Goal: Use online tool/utility: Utilize a website feature to perform a specific function

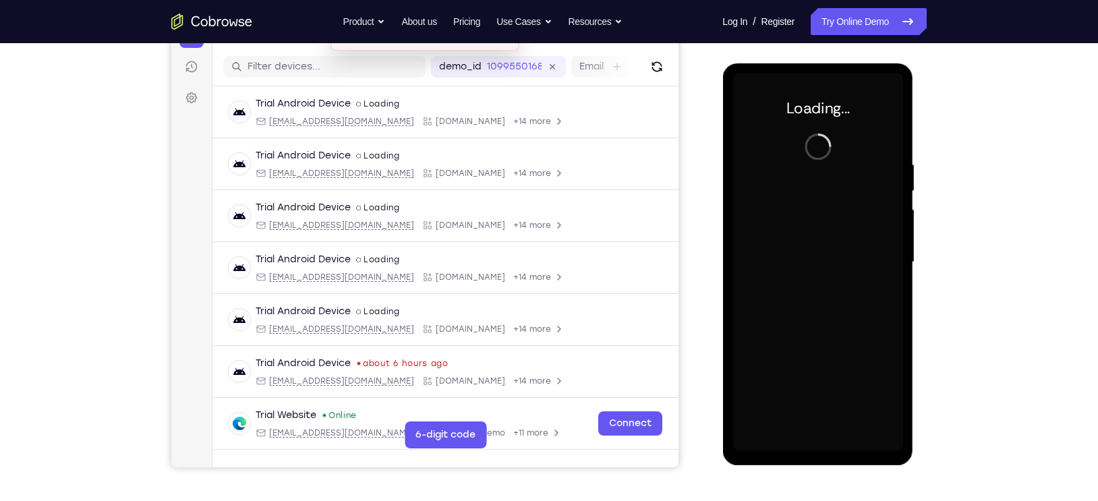
scroll to position [162, 0]
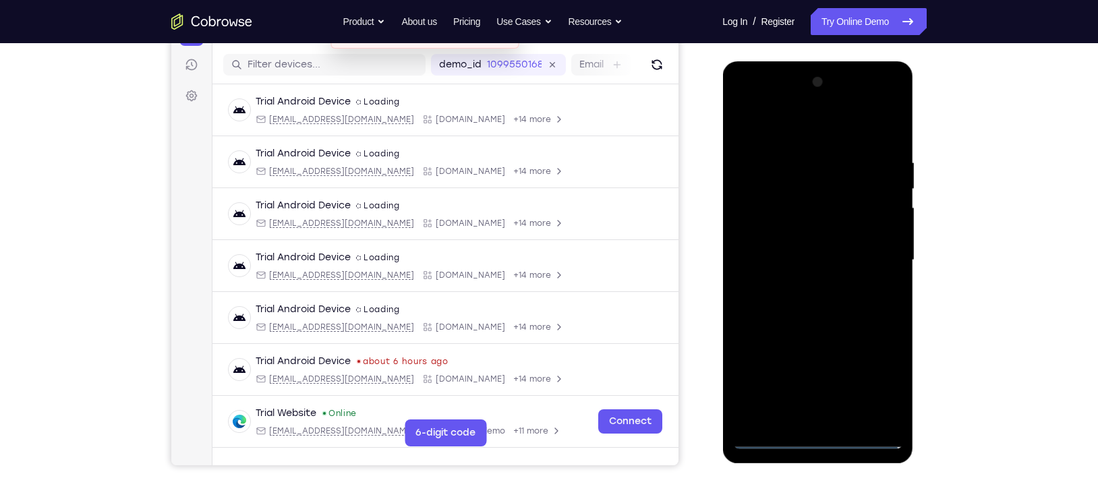
click at [819, 443] on div at bounding box center [818, 261] width 170 height 378
click at [817, 440] on div at bounding box center [818, 261] width 170 height 378
click at [874, 381] on div at bounding box center [818, 261] width 170 height 378
click at [786, 132] on div at bounding box center [818, 261] width 170 height 378
click at [873, 254] on div at bounding box center [818, 261] width 170 height 378
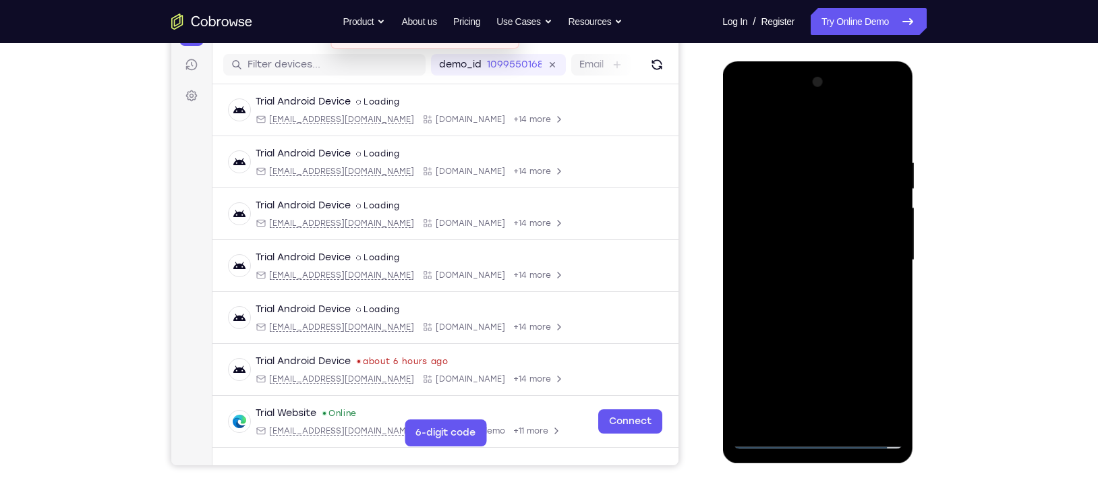
click at [802, 422] on div at bounding box center [818, 261] width 170 height 378
click at [783, 250] on div at bounding box center [818, 261] width 170 height 378
click at [767, 236] on div at bounding box center [818, 261] width 170 height 378
click at [764, 259] on div at bounding box center [818, 261] width 170 height 378
click at [776, 306] on div at bounding box center [818, 261] width 170 height 378
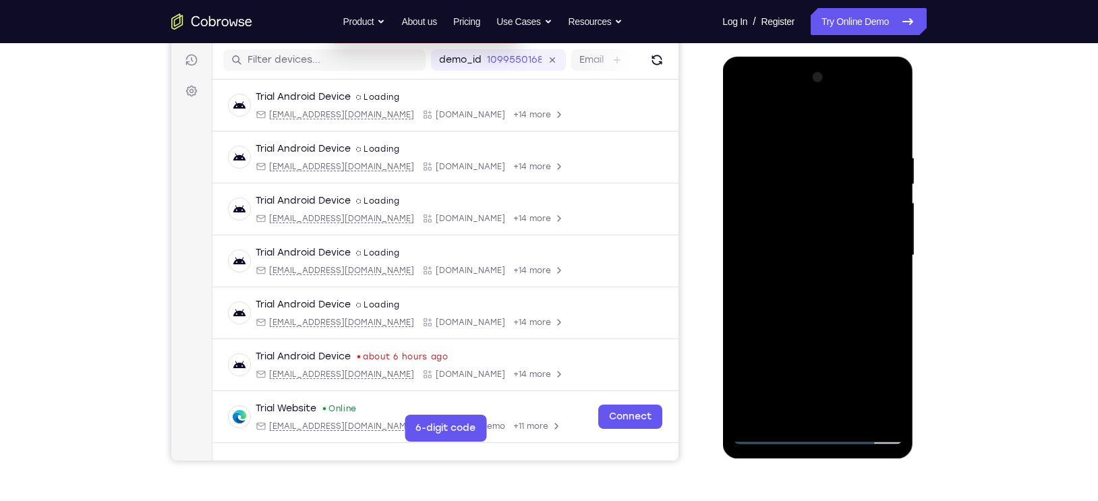
scroll to position [167, 0]
click at [805, 291] on div at bounding box center [818, 255] width 170 height 378
click at [819, 320] on div at bounding box center [818, 255] width 170 height 378
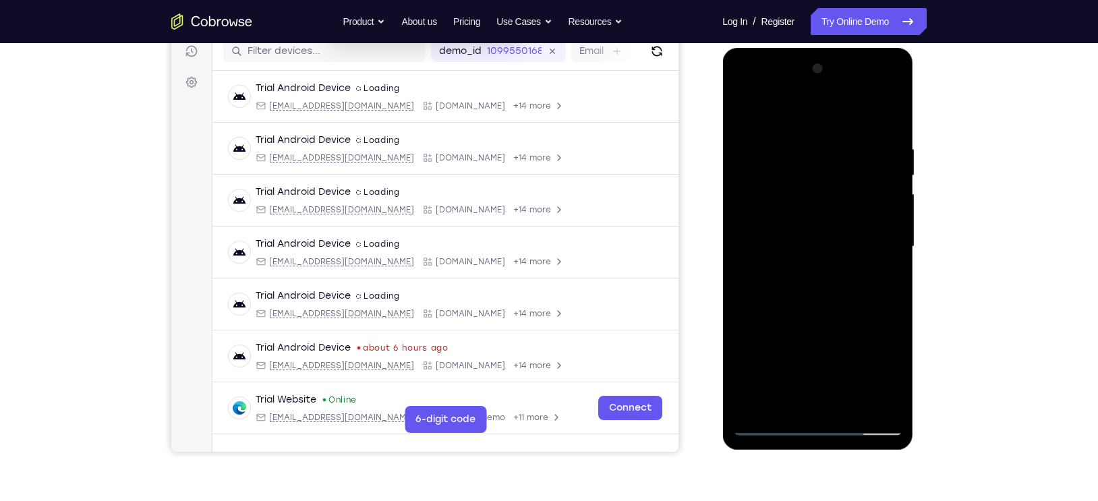
scroll to position [218, 0]
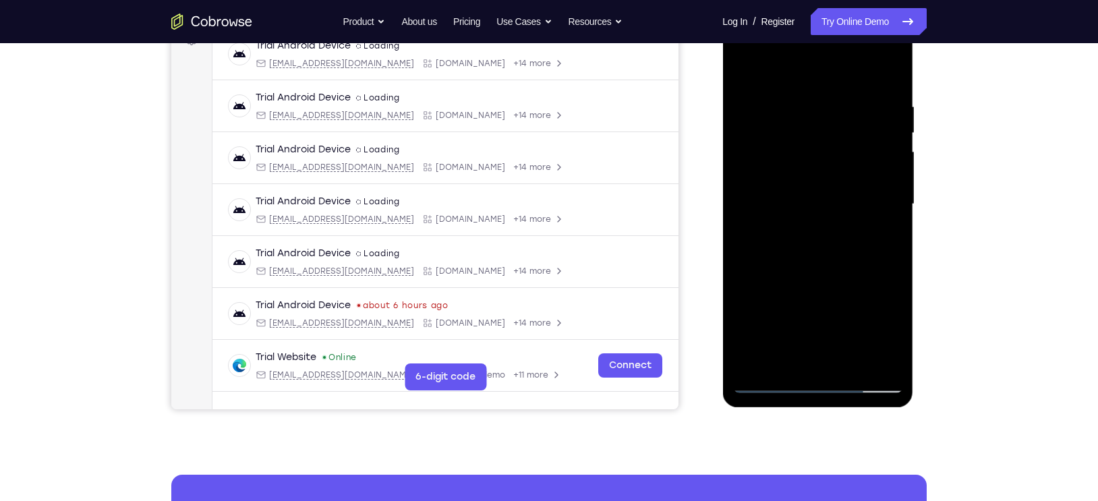
click at [849, 364] on div at bounding box center [818, 205] width 170 height 378
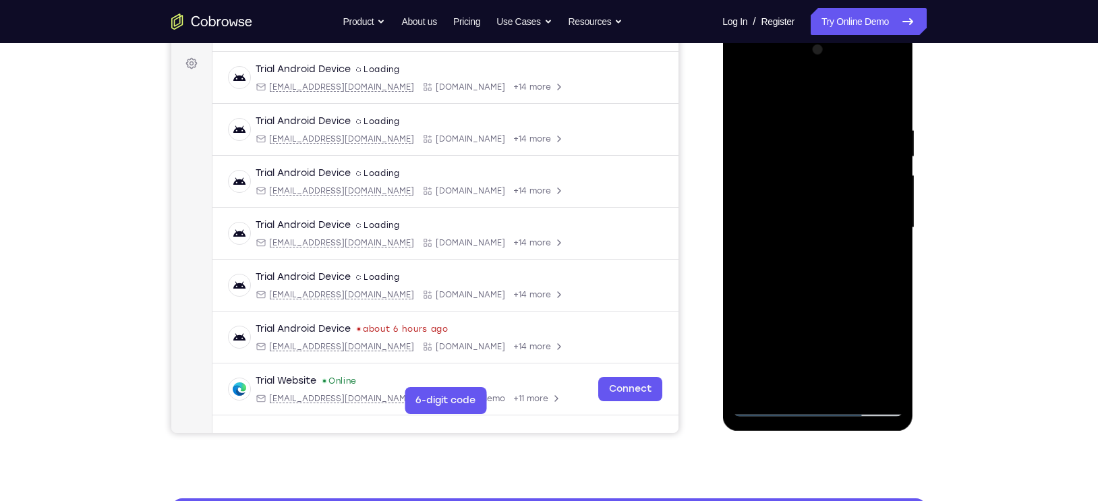
click at [826, 302] on div at bounding box center [818, 228] width 170 height 378
click at [830, 197] on div at bounding box center [818, 228] width 170 height 378
click at [789, 349] on div at bounding box center [818, 228] width 170 height 378
click at [870, 352] on div at bounding box center [818, 228] width 170 height 378
click at [789, 331] on div at bounding box center [818, 228] width 170 height 378
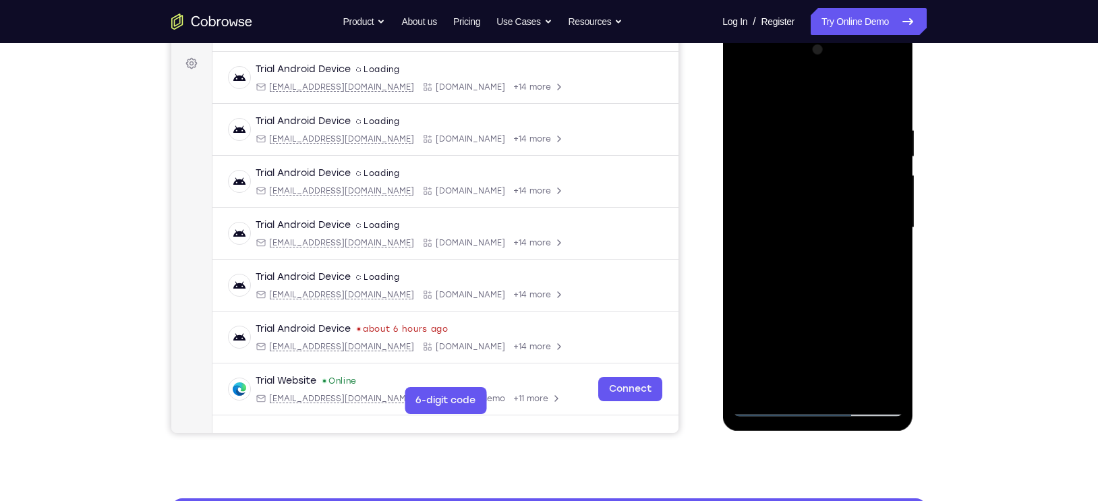
scroll to position [113, 0]
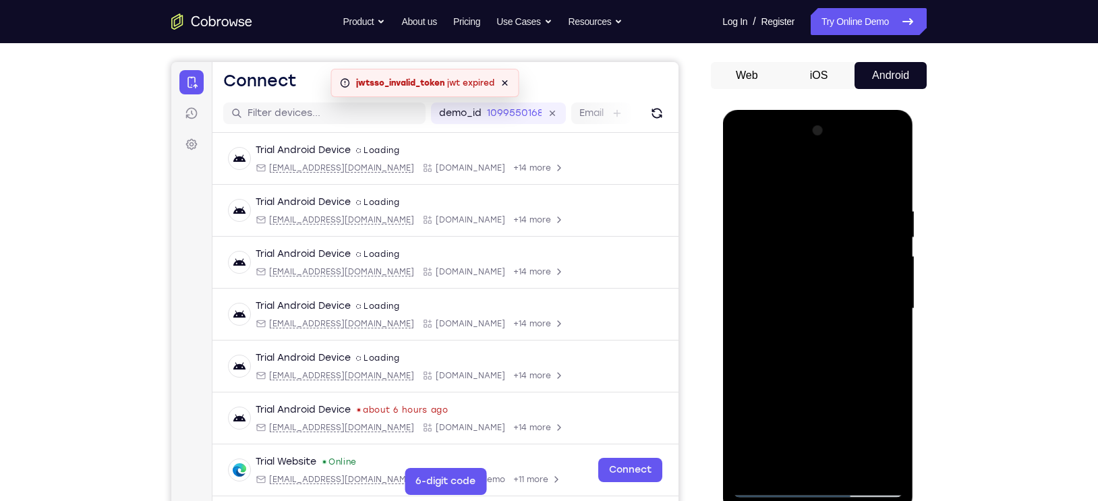
click at [743, 176] on div at bounding box center [818, 309] width 170 height 378
click at [747, 172] on div at bounding box center [818, 309] width 170 height 378
click at [799, 208] on div at bounding box center [818, 309] width 170 height 378
drag, startPoint x: 856, startPoint y: 283, endPoint x: 745, endPoint y: 263, distance: 112.3
click at [745, 263] on div at bounding box center [818, 309] width 170 height 378
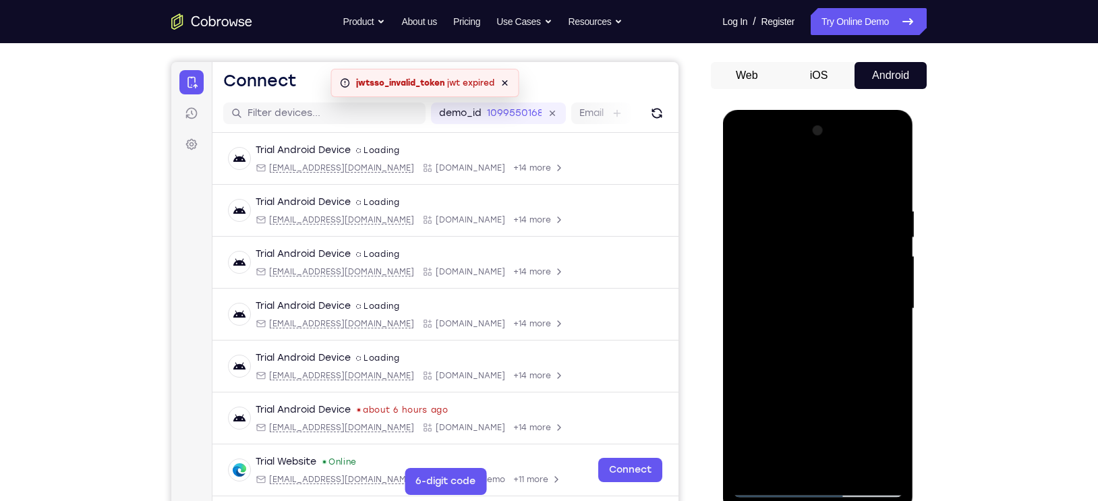
drag, startPoint x: 865, startPoint y: 303, endPoint x: 775, endPoint y: 296, distance: 90.0
click at [775, 296] on div at bounding box center [818, 309] width 170 height 378
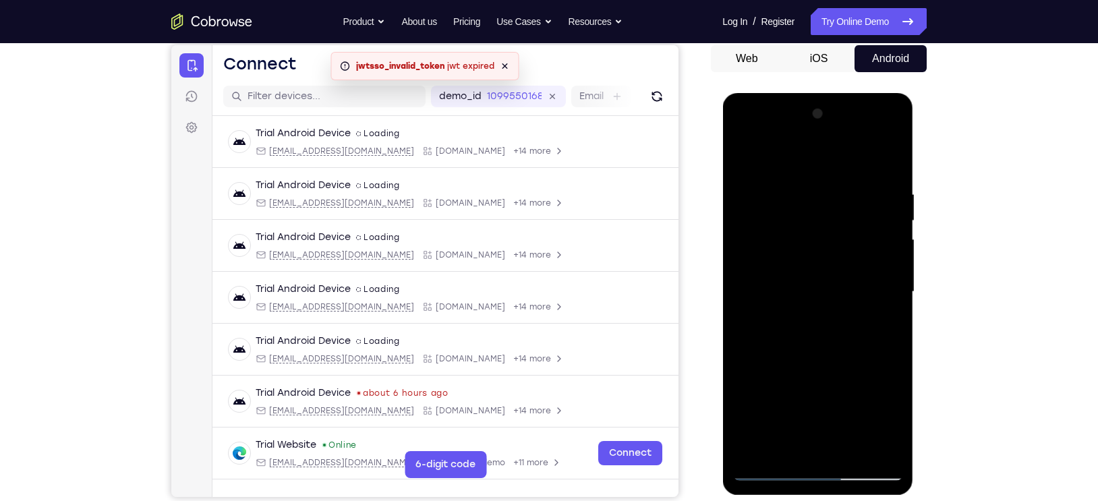
scroll to position [132, 0]
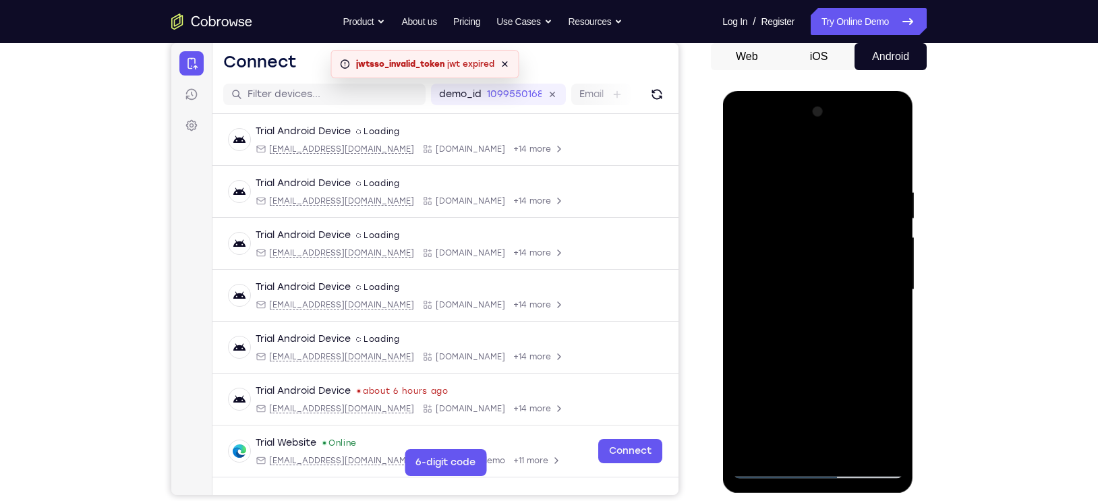
drag, startPoint x: 880, startPoint y: 287, endPoint x: 768, endPoint y: 277, distance: 111.8
click at [768, 277] on div at bounding box center [818, 290] width 170 height 378
click at [884, 165] on div at bounding box center [818, 290] width 170 height 378
drag, startPoint x: 868, startPoint y: 224, endPoint x: 875, endPoint y: 393, distance: 168.8
click at [875, 393] on div at bounding box center [818, 290] width 170 height 378
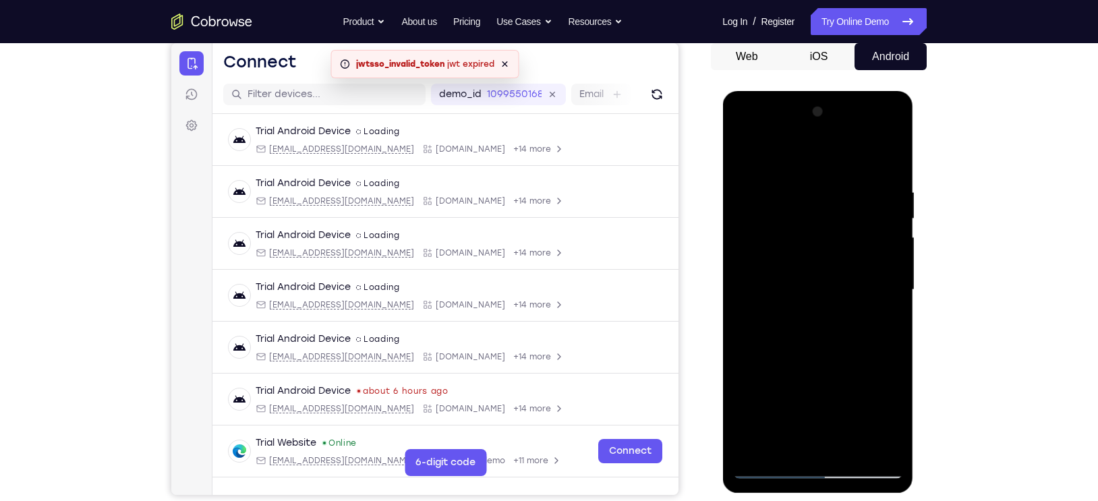
click at [811, 192] on div at bounding box center [818, 290] width 170 height 378
drag, startPoint x: 870, startPoint y: 225, endPoint x: 740, endPoint y: 229, distance: 129.6
click at [740, 229] on div at bounding box center [818, 290] width 170 height 378
drag, startPoint x: 869, startPoint y: 270, endPoint x: 705, endPoint y: 254, distance: 164.7
click at [722, 254] on html "Online web based iOS Simulators and Android Emulators. Run iPhone, iPad, Mobile…" at bounding box center [818, 293] width 192 height 405
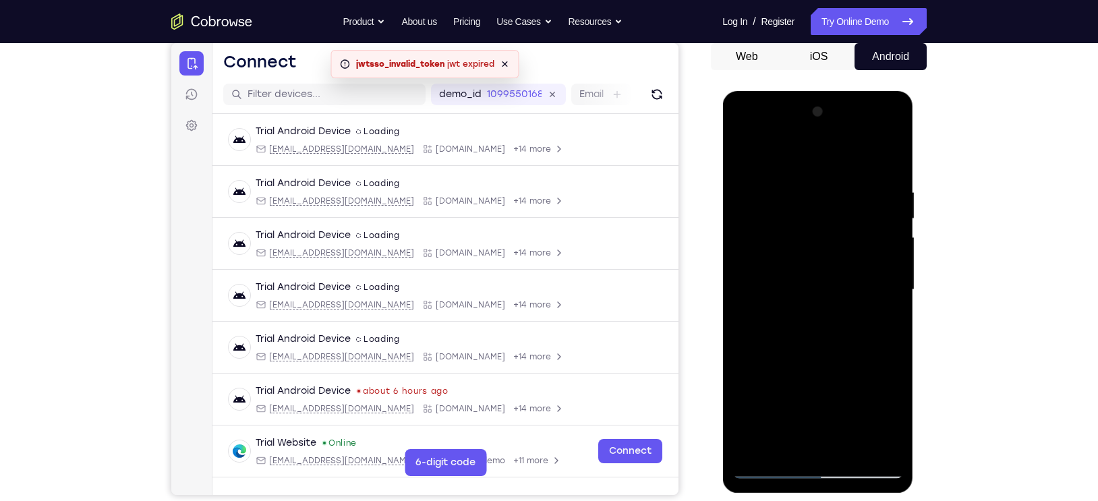
drag, startPoint x: 847, startPoint y: 273, endPoint x: 664, endPoint y: 257, distance: 182.9
click at [722, 257] on html "Online web based iOS Simulators and Android Emulators. Run iPhone, iPad, Mobile…" at bounding box center [818, 293] width 192 height 405
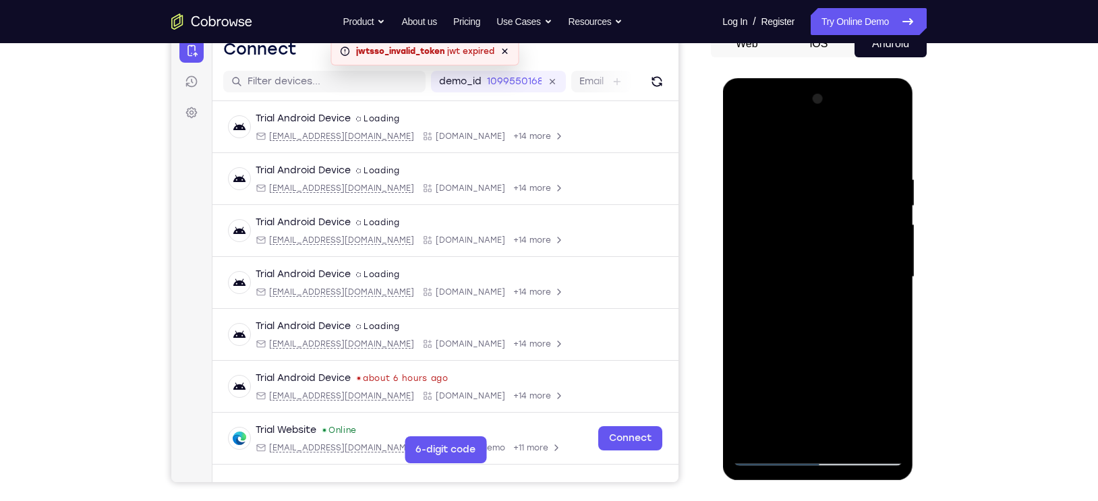
scroll to position [146, 0]
drag, startPoint x: 843, startPoint y: 281, endPoint x: 690, endPoint y: 262, distance: 153.5
click at [722, 262] on html "Online web based iOS Simulators and Android Emulators. Run iPhone, iPad, Mobile…" at bounding box center [818, 280] width 192 height 405
click at [887, 146] on div at bounding box center [818, 277] width 170 height 378
drag, startPoint x: 864, startPoint y: 308, endPoint x: 865, endPoint y: 470, distance: 162.6
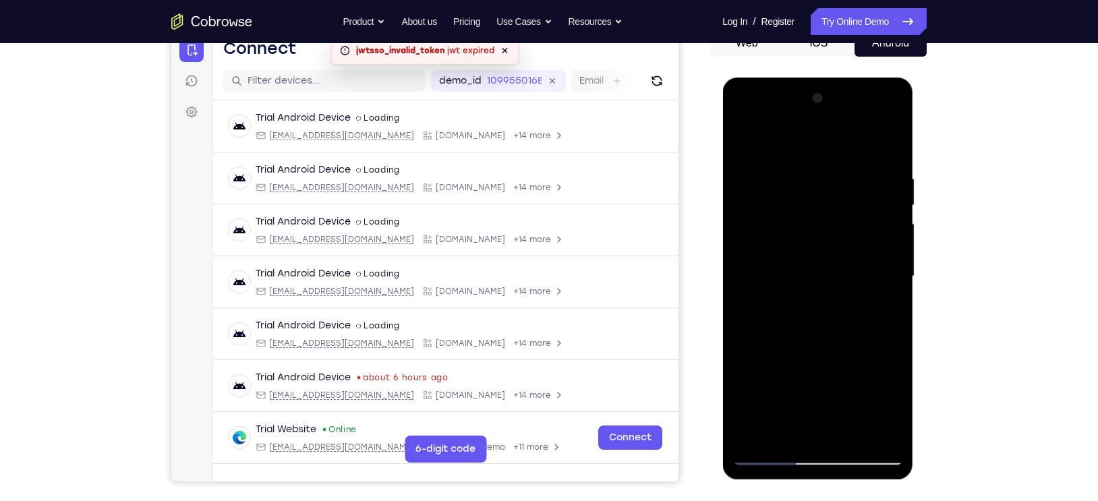
click at [865, 470] on div at bounding box center [817, 279] width 191 height 402
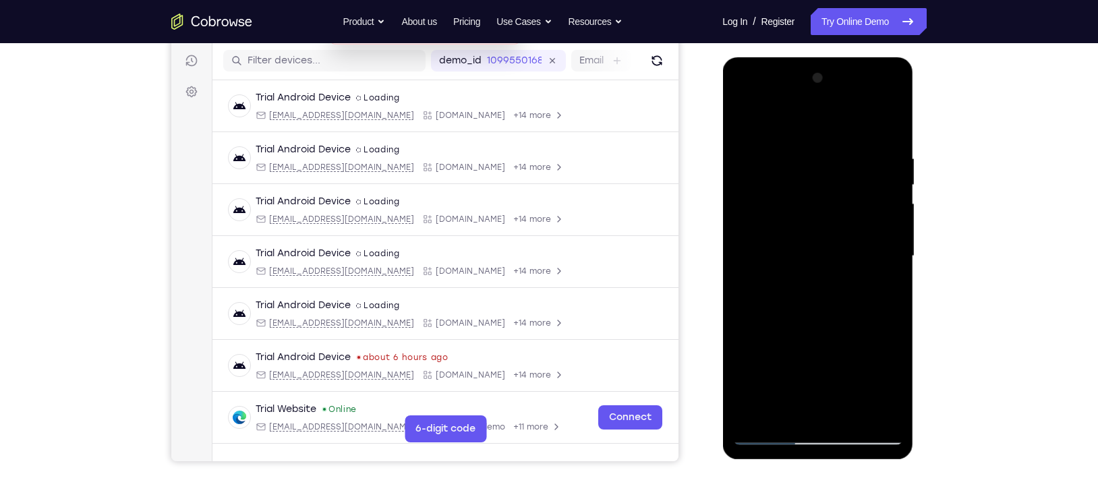
scroll to position [167, 0]
click at [849, 416] on div at bounding box center [818, 256] width 170 height 378
click at [892, 185] on div at bounding box center [818, 256] width 170 height 378
drag, startPoint x: 828, startPoint y: 308, endPoint x: 822, endPoint y: 250, distance: 58.3
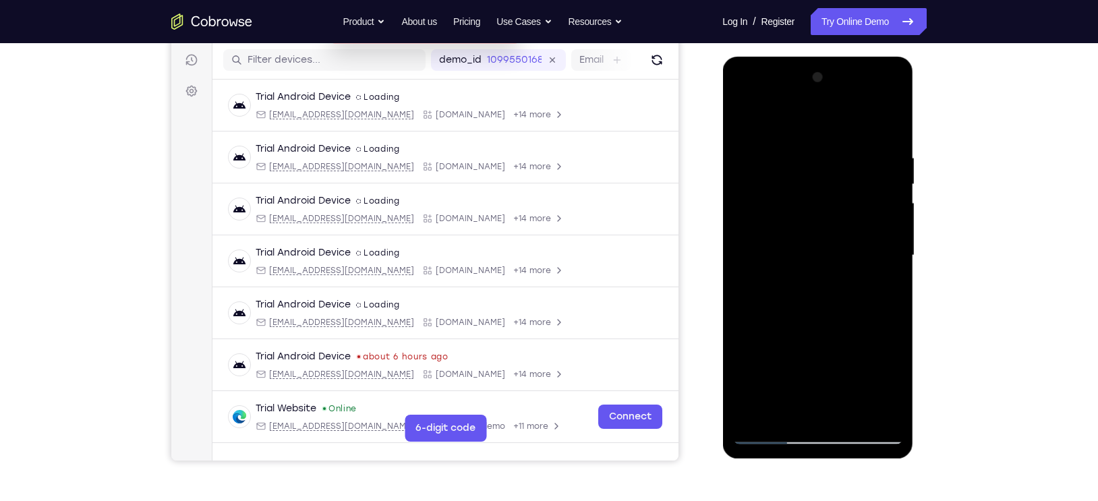
click at [822, 250] on div at bounding box center [818, 256] width 170 height 378
click at [752, 312] on div at bounding box center [818, 256] width 170 height 378
click at [766, 123] on div at bounding box center [818, 256] width 170 height 378
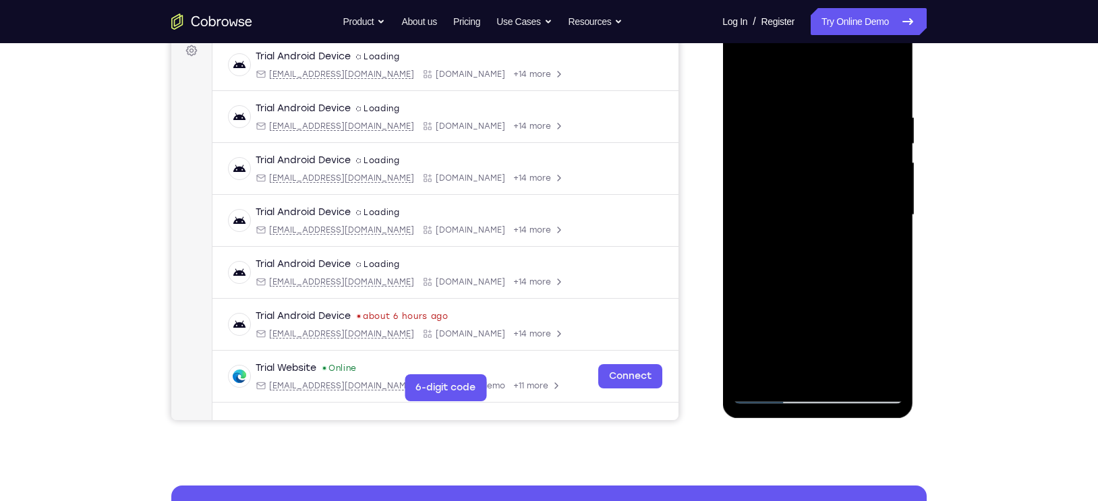
click at [754, 374] on div at bounding box center [818, 215] width 170 height 378
click at [843, 119] on div at bounding box center [818, 215] width 170 height 378
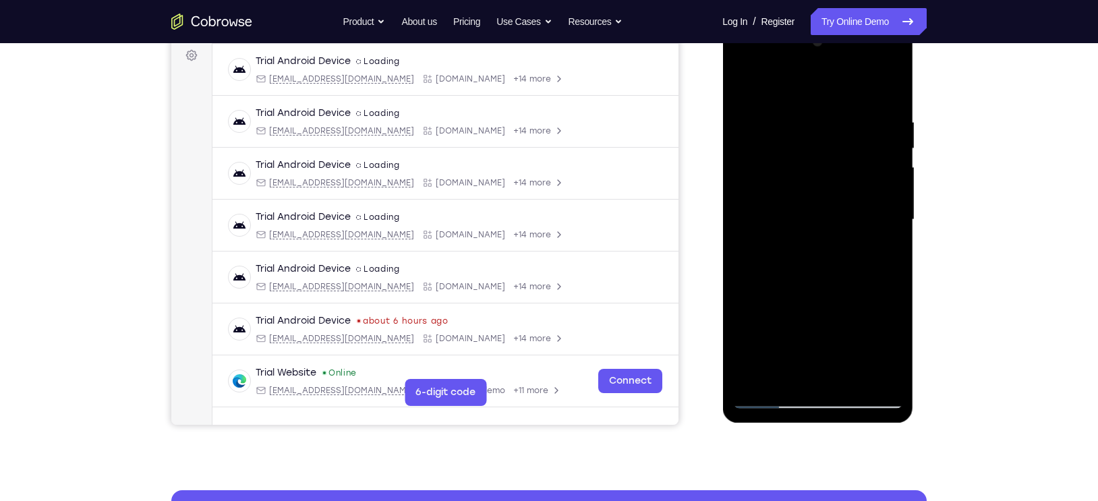
scroll to position [203, 0]
click at [886, 92] on div at bounding box center [818, 219] width 170 height 378
click at [848, 382] on div at bounding box center [818, 219] width 170 height 378
click at [828, 302] on div at bounding box center [818, 219] width 170 height 378
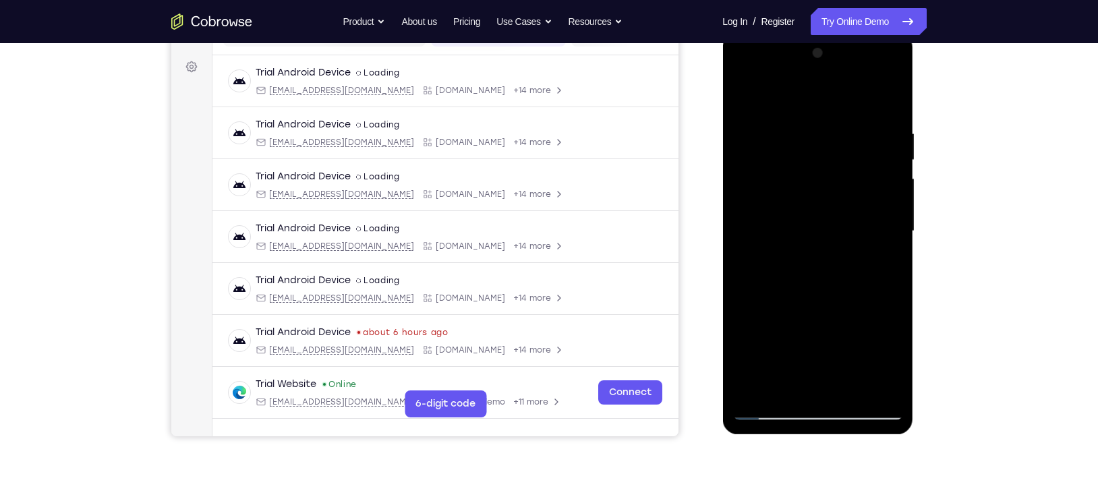
scroll to position [119, 0]
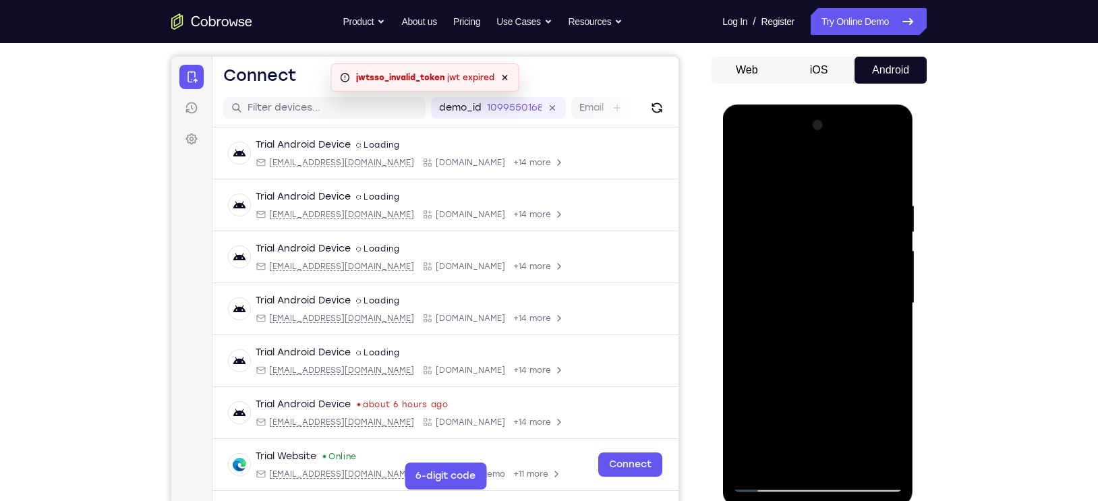
click at [746, 168] on div at bounding box center [818, 304] width 170 height 378
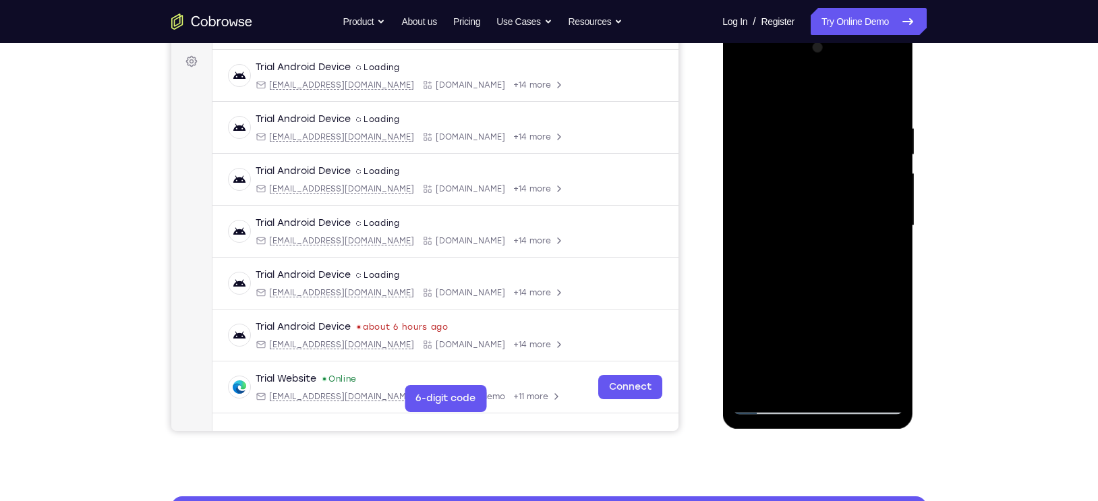
scroll to position [199, 0]
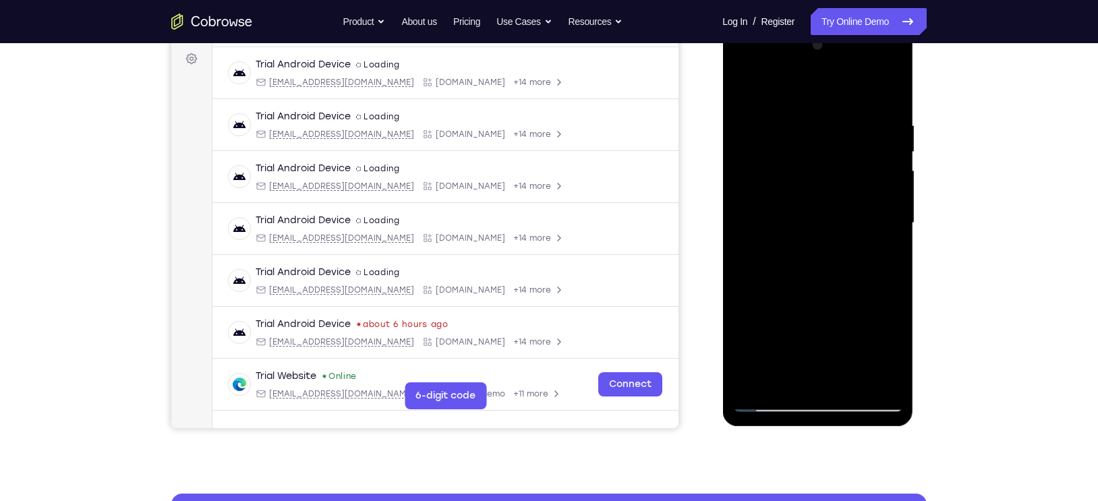
click at [797, 361] on div at bounding box center [818, 223] width 170 height 378
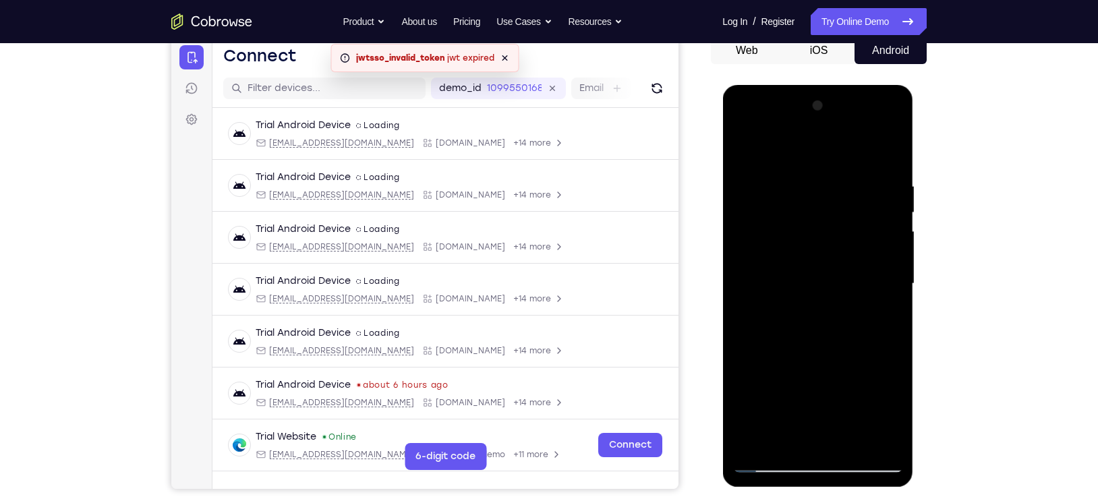
scroll to position [139, 0]
click at [740, 146] on div at bounding box center [818, 283] width 170 height 378
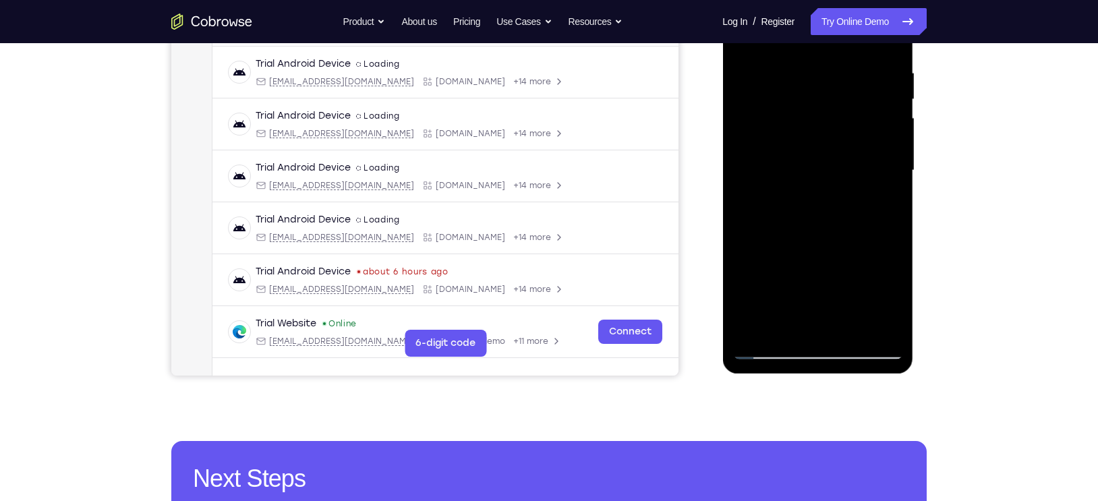
scroll to position [251, 0]
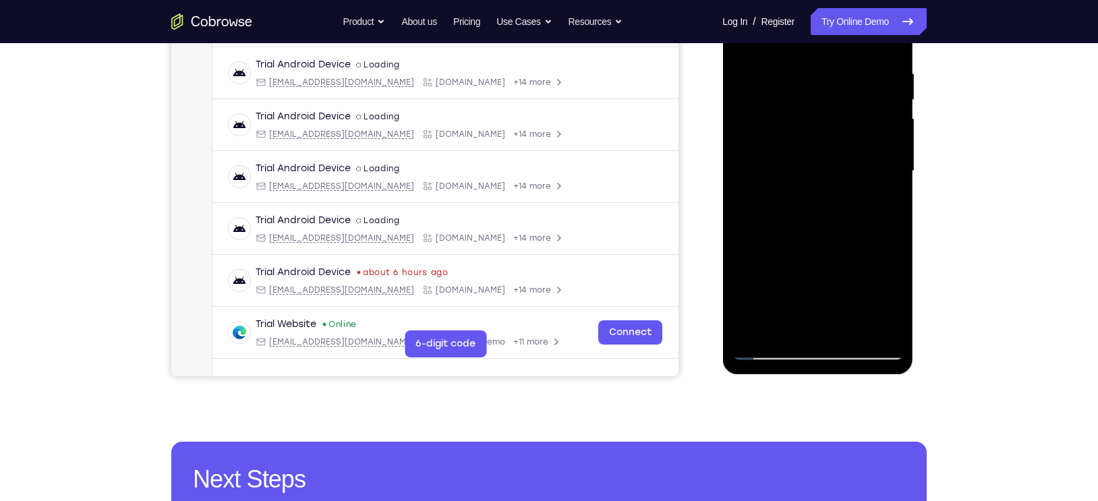
drag, startPoint x: 820, startPoint y: 315, endPoint x: 810, endPoint y: 232, distance: 83.6
click at [810, 232] on div at bounding box center [818, 171] width 170 height 378
click at [787, 258] on div at bounding box center [818, 171] width 170 height 378
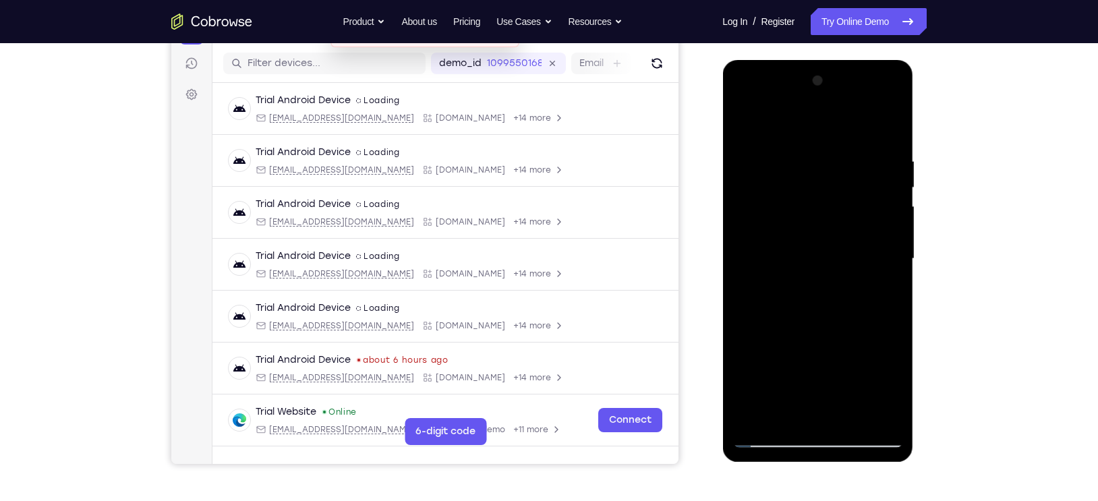
click at [739, 125] on div at bounding box center [818, 259] width 170 height 378
click at [775, 380] on div at bounding box center [818, 259] width 170 height 378
click at [742, 121] on div at bounding box center [818, 259] width 170 height 378
drag, startPoint x: 819, startPoint y: 365, endPoint x: 826, endPoint y: 222, distance: 143.2
click at [826, 222] on div at bounding box center [818, 259] width 170 height 378
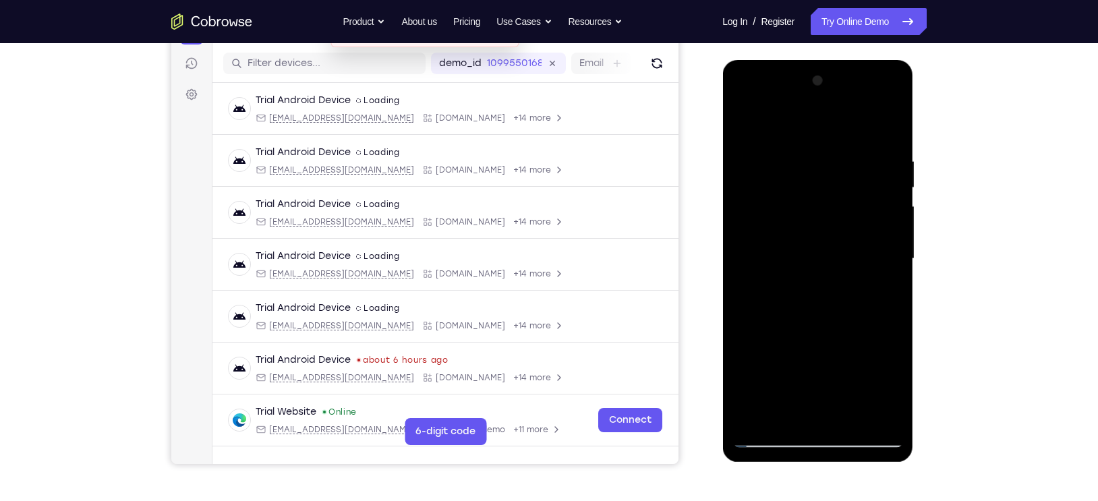
drag, startPoint x: 826, startPoint y: 345, endPoint x: 829, endPoint y: 270, distance: 75.6
click at [829, 270] on div at bounding box center [818, 259] width 170 height 378
click at [789, 256] on div at bounding box center [818, 259] width 170 height 378
click at [779, 413] on div at bounding box center [818, 259] width 170 height 378
